Goal: Task Accomplishment & Management: Manage account settings

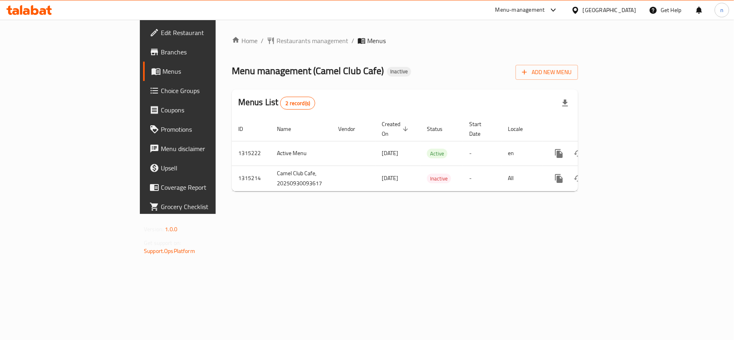
click at [161, 33] on span "Edit Restaurant" at bounding box center [208, 33] width 95 height 10
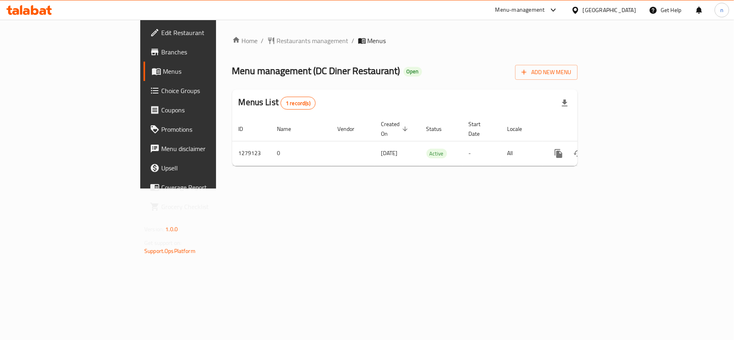
click at [161, 91] on span "Choice Groups" at bounding box center [208, 91] width 95 height 10
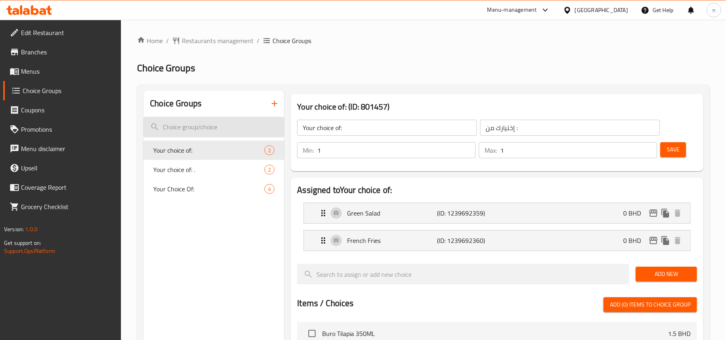
click at [184, 119] on input "search" at bounding box center [214, 127] width 141 height 21
paste input "Your Choice Of:"
type input "Your Choice Of:"
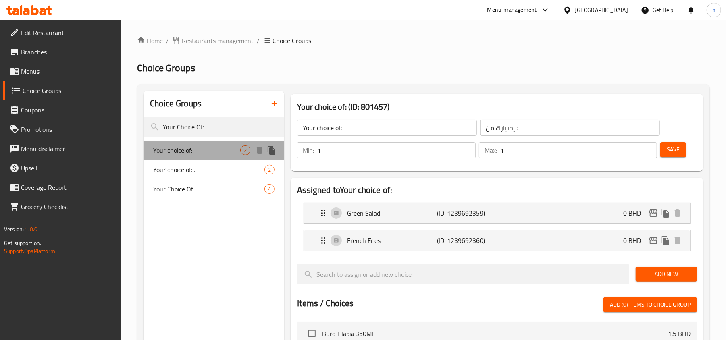
click at [216, 149] on span "Your choice of:" at bounding box center [196, 151] width 87 height 10
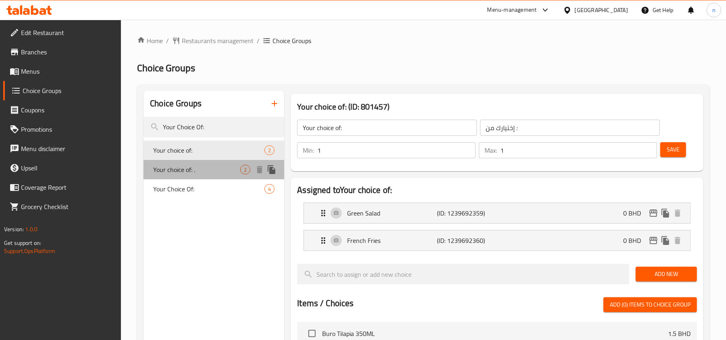
click at [213, 165] on span "Your choice of: ." at bounding box center [196, 170] width 87 height 10
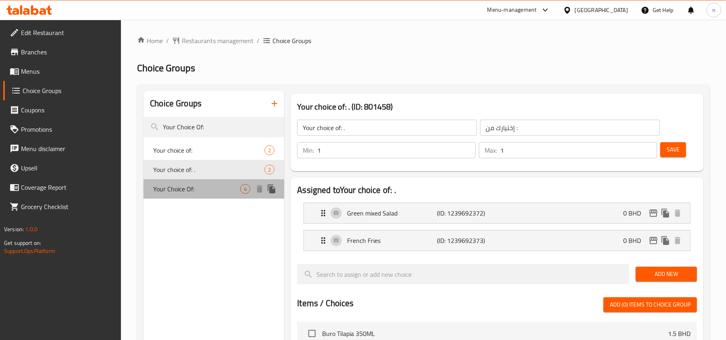
click at [208, 184] on span "Your Choice Of:" at bounding box center [196, 189] width 87 height 10
type input "Your Choice Of:"
type input "إختيارك من:"
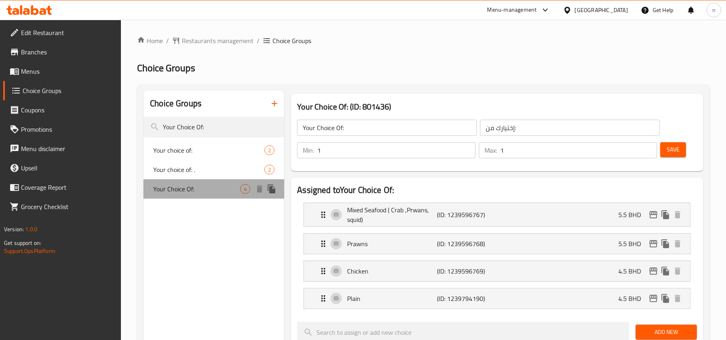
click at [206, 185] on span "Your Choice Of:" at bounding box center [196, 189] width 87 height 10
